Goal: Leave review/rating: Share an evaluation or opinion about a product, service, or content

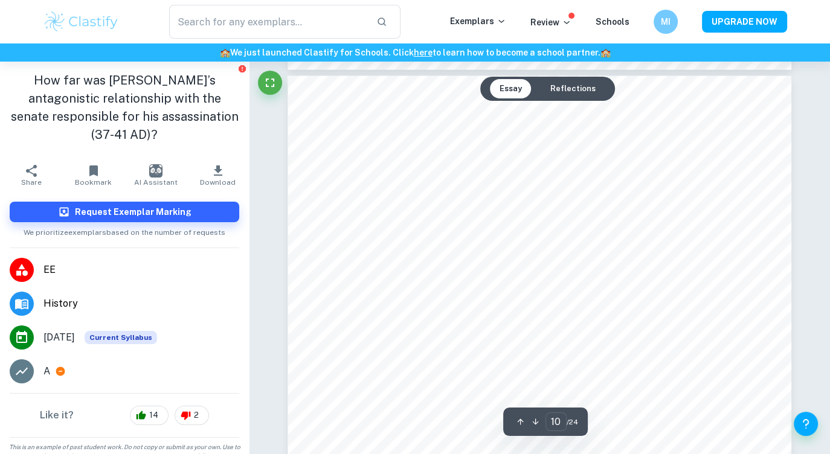
scroll to position [6701, 0]
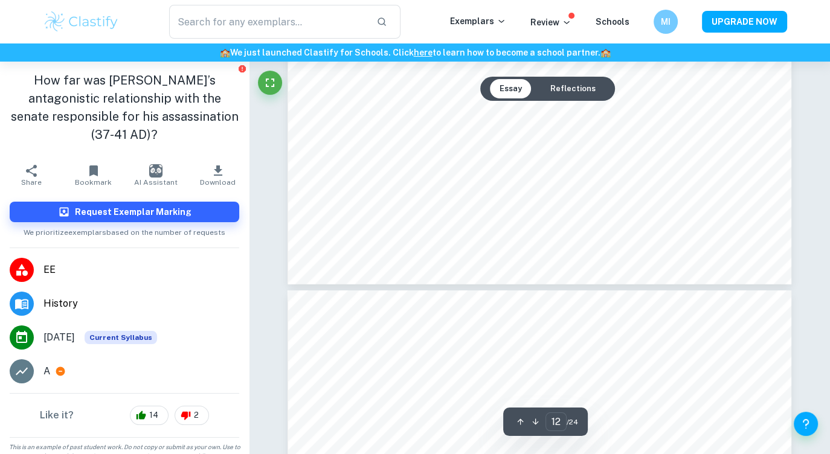
type input "13"
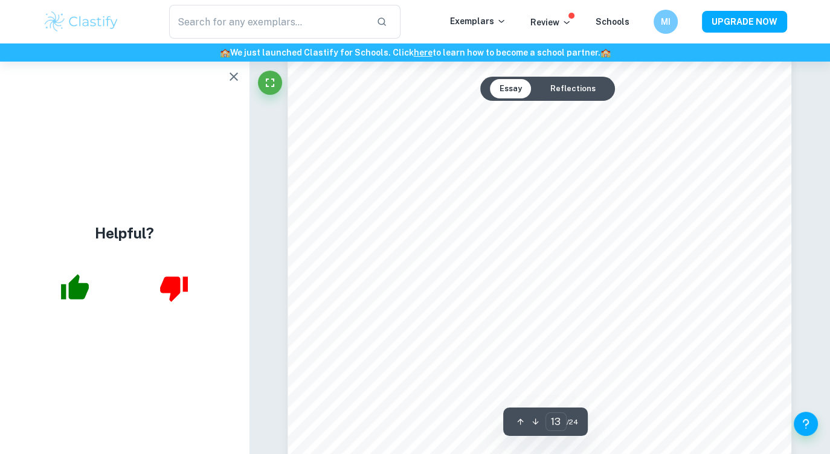
scroll to position [9122, 0]
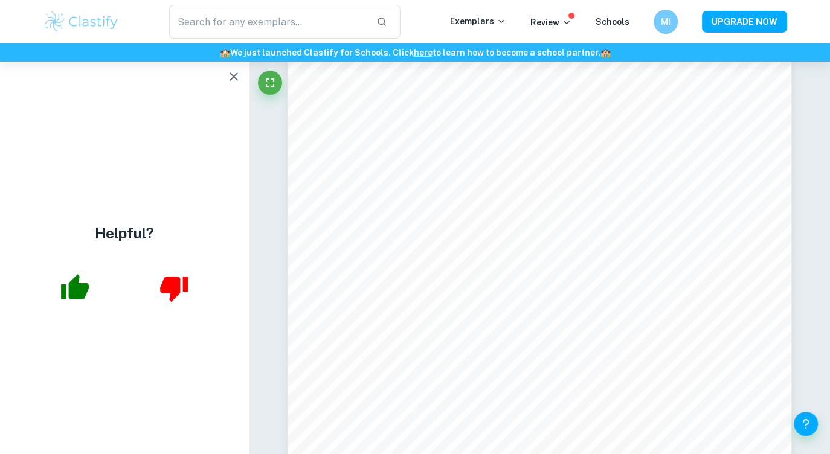
click at [236, 74] on icon "button" at bounding box center [233, 76] width 8 height 8
